Goal: Task Accomplishment & Management: Manage account settings

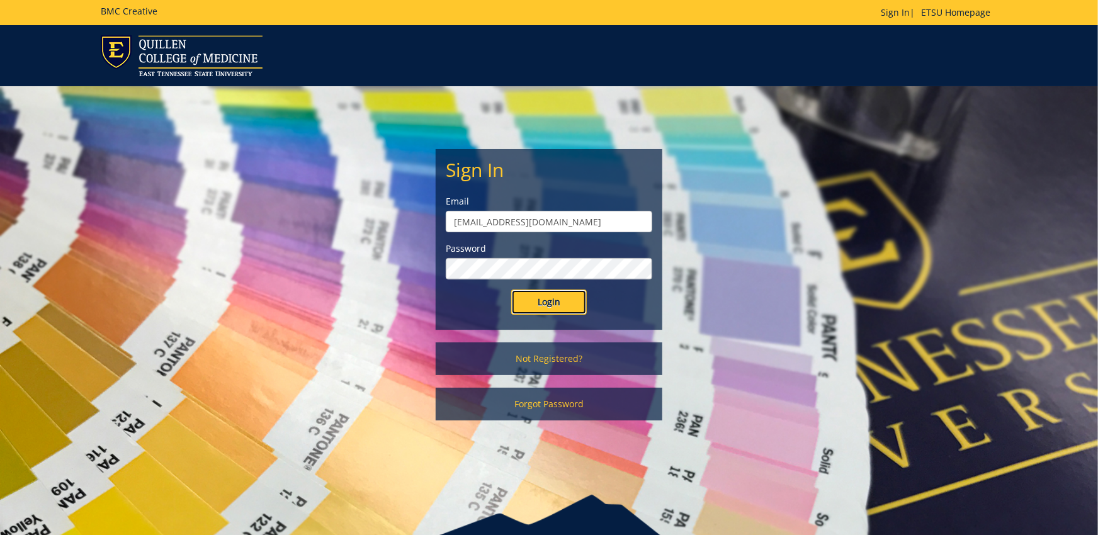
click at [568, 310] on input "Login" at bounding box center [549, 301] width 76 height 25
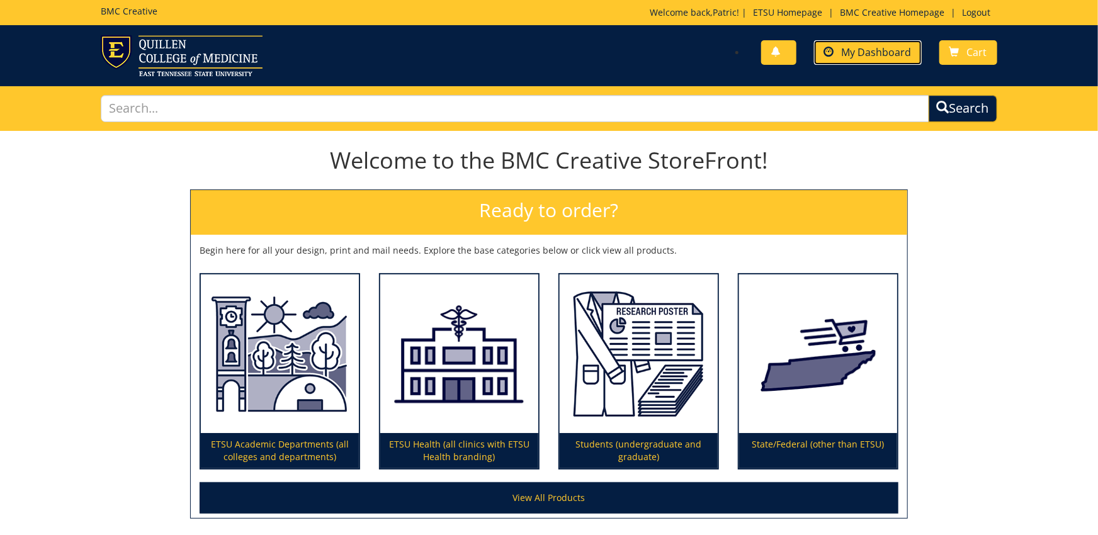
click at [865, 57] on span "My Dashboard" at bounding box center [876, 52] width 70 height 14
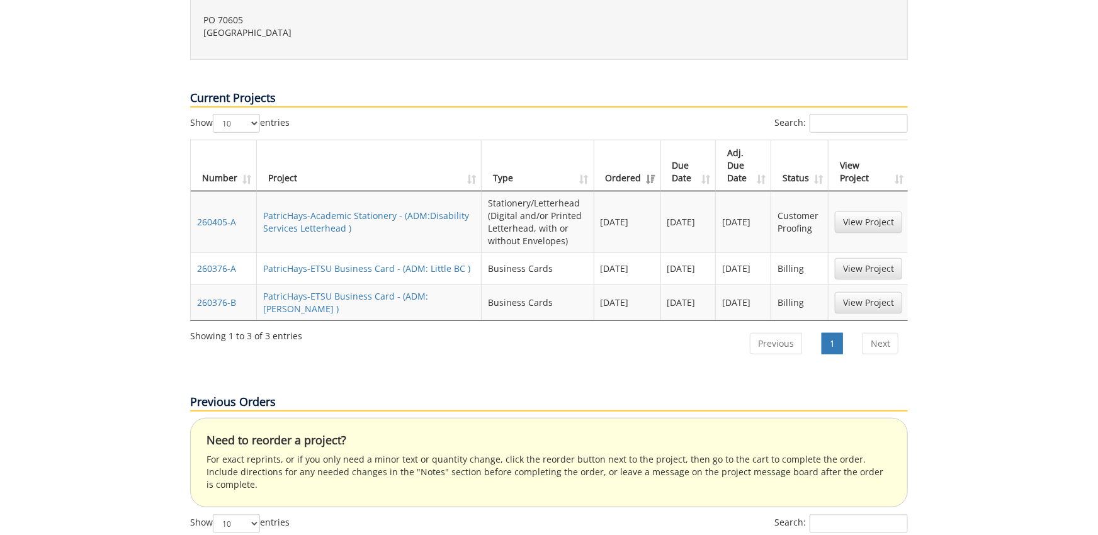
scroll to position [415, 0]
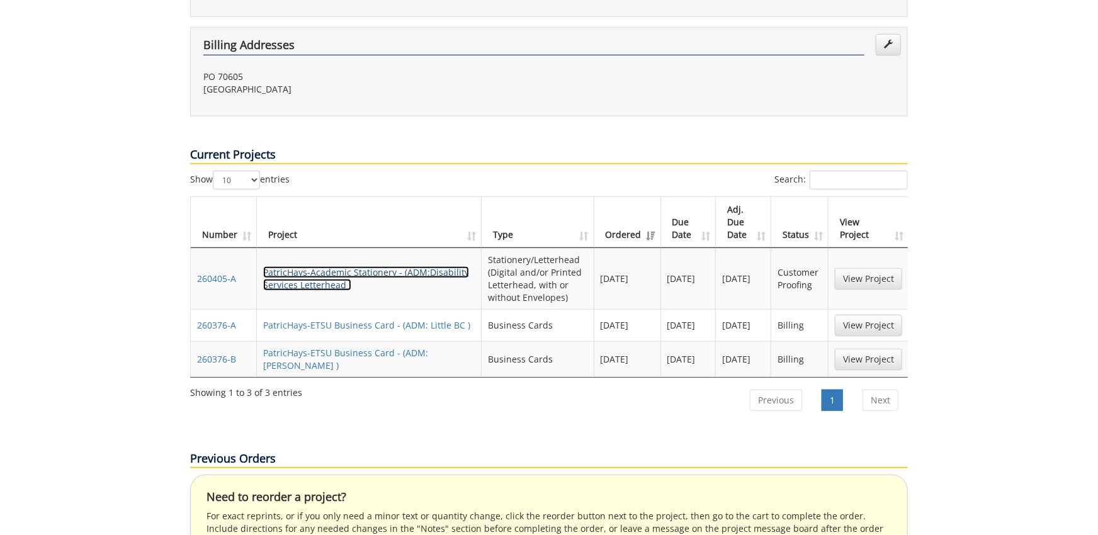
click at [368, 266] on link "PatricHays-Academic Stationery - (ADM:Disability Services Letterhead )" at bounding box center [366, 278] width 206 height 25
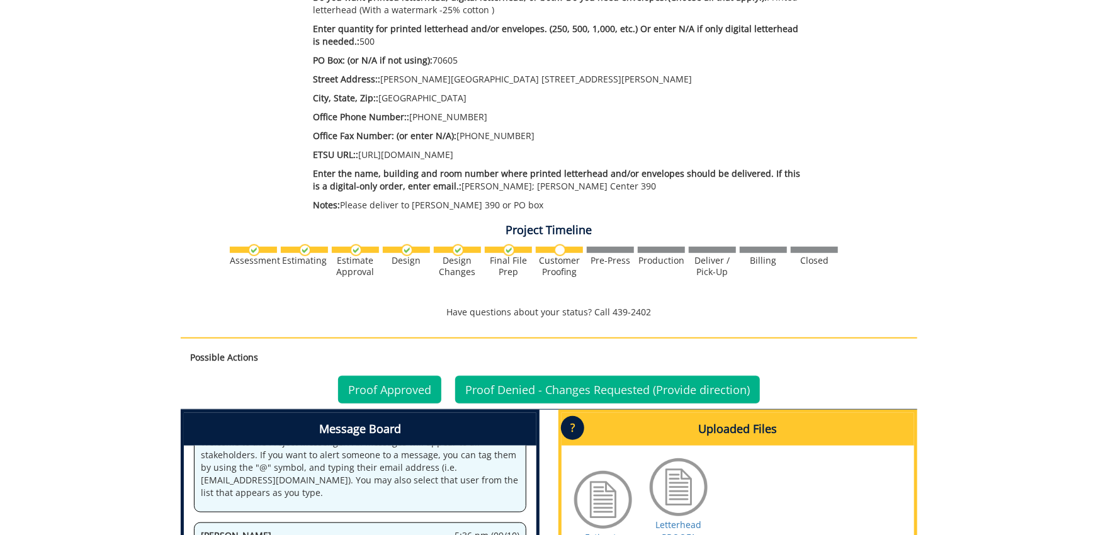
scroll to position [554, 0]
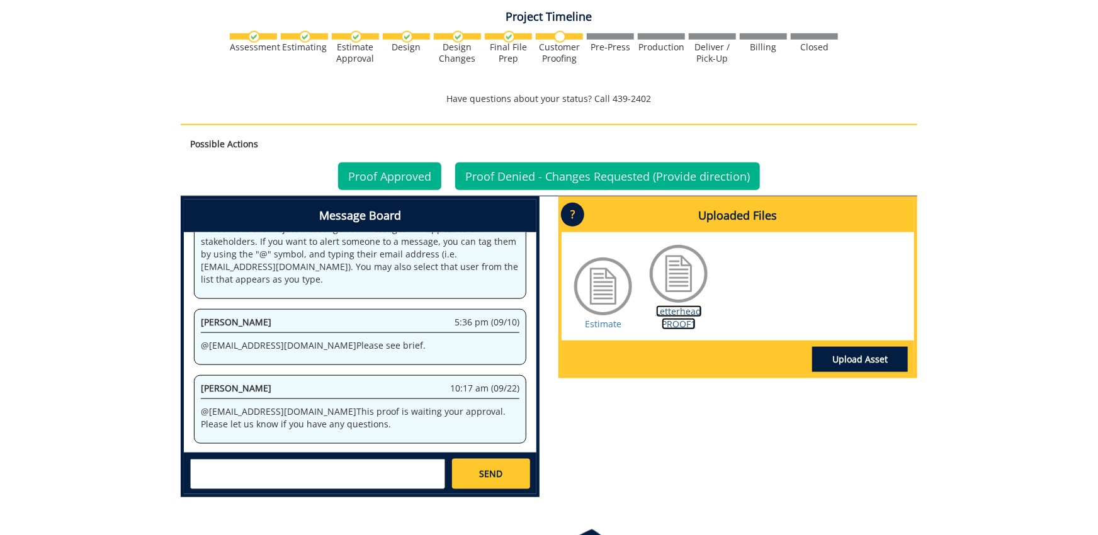
click at [687, 323] on link "Letterhead PROOF1" at bounding box center [679, 317] width 46 height 25
click at [330, 473] on textarea at bounding box center [317, 474] width 255 height 30
type textarea "Apologies for the delay in response. These look perfect."
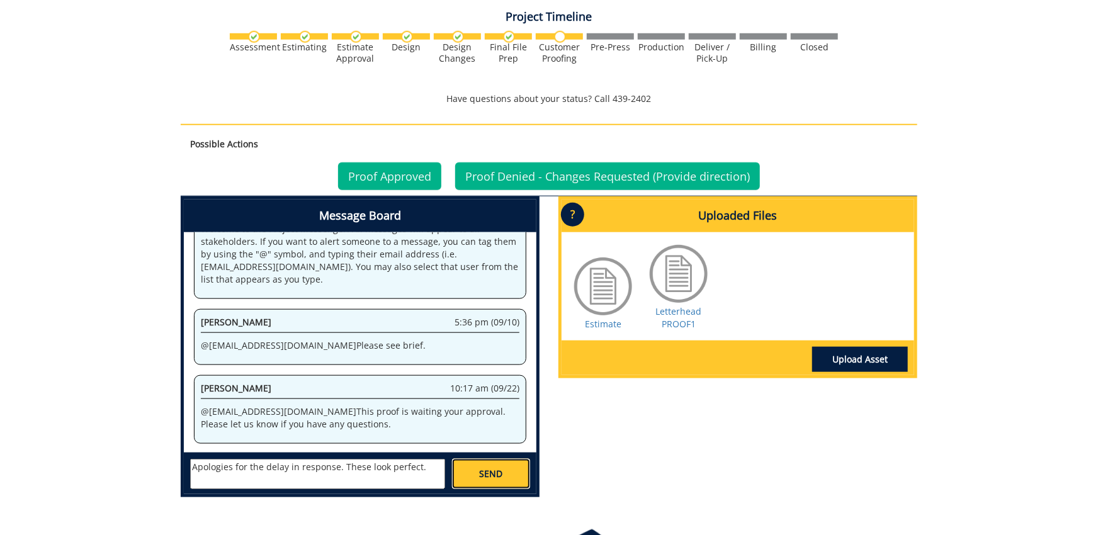
click at [477, 475] on link "SEND" at bounding box center [491, 474] width 78 height 30
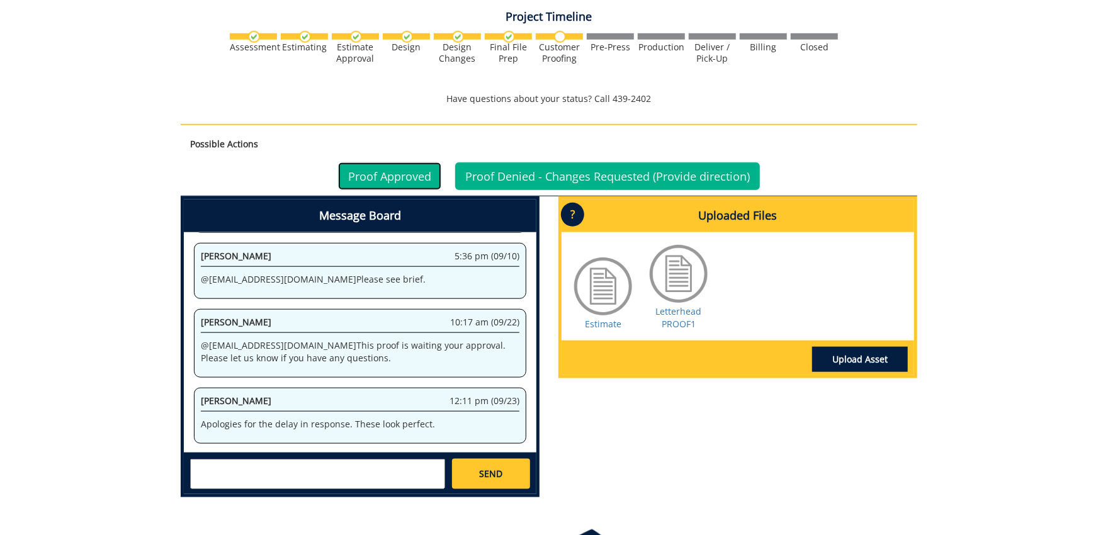
click at [408, 174] on link "Proof Approved" at bounding box center [389, 176] width 103 height 28
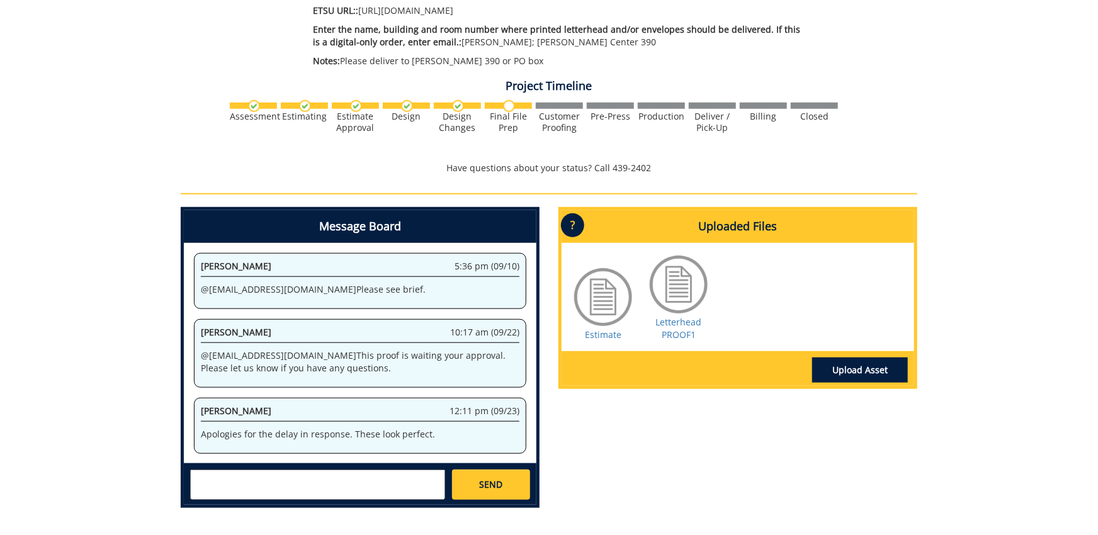
scroll to position [587, 0]
